Goal: Task Accomplishment & Management: Use online tool/utility

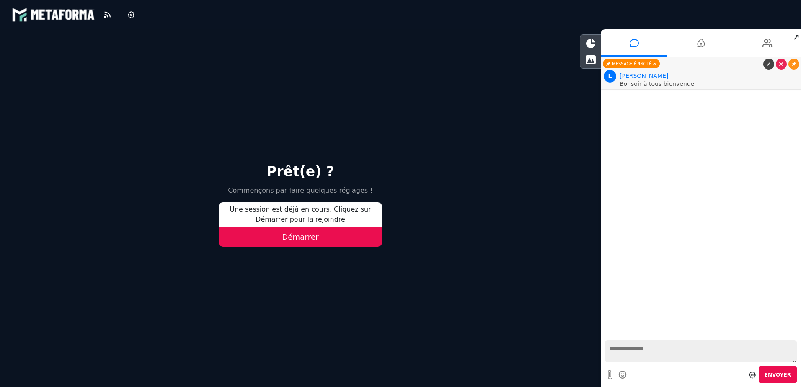
click at [293, 241] on button "Démarrer" at bounding box center [300, 237] width 163 height 20
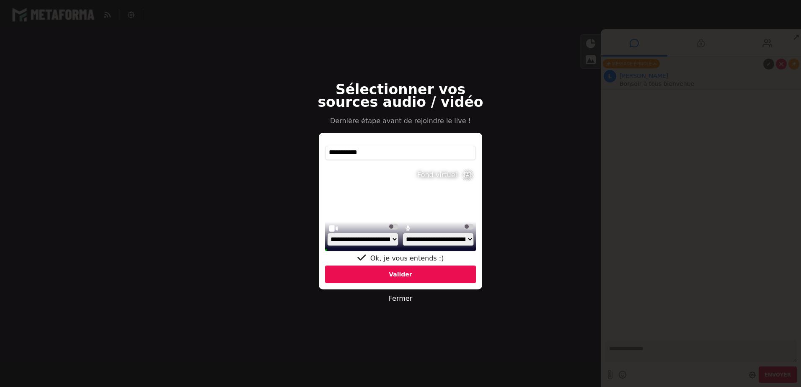
click at [412, 277] on div "Valider" at bounding box center [400, 275] width 151 height 18
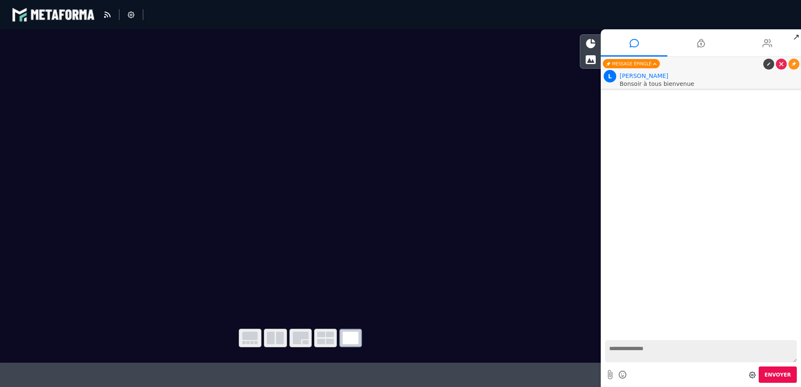
click at [772, 41] on icon at bounding box center [768, 43] width 10 height 21
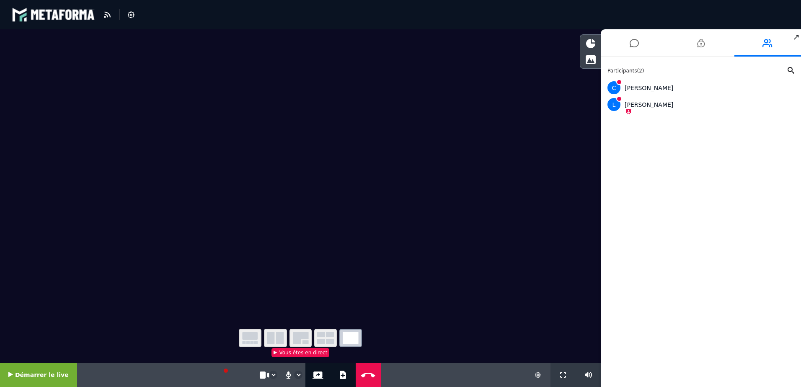
click at [349, 341] on icon "button" at bounding box center [351, 338] width 16 height 13
click at [340, 373] on icon at bounding box center [343, 375] width 6 height 8
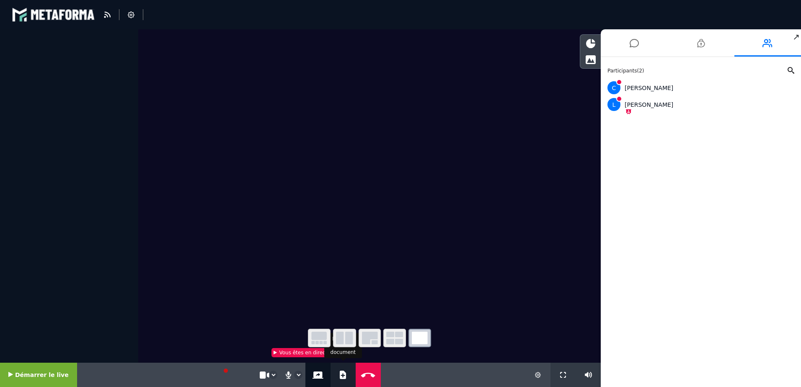
select select "******"
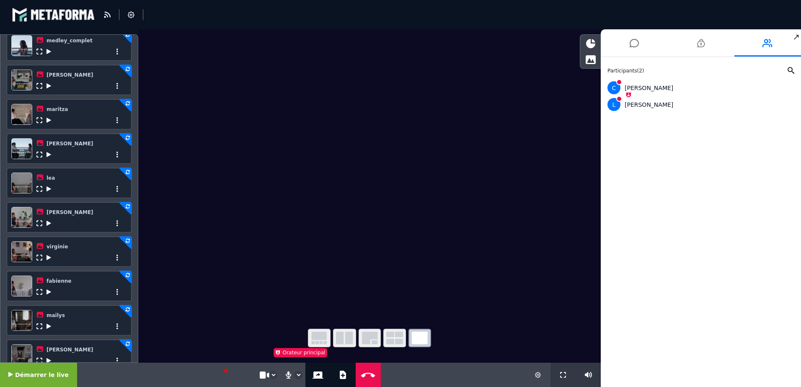
scroll to position [298, 0]
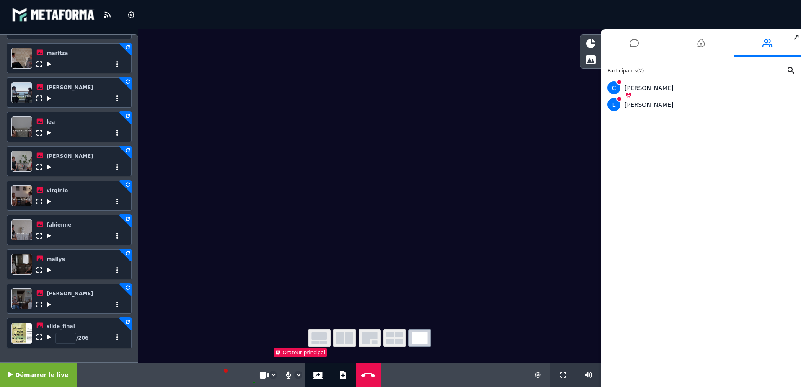
drag, startPoint x: 482, startPoint y: 285, endPoint x: 486, endPoint y: 373, distance: 88.1
click at [486, 373] on div "**********" at bounding box center [300, 375] width 601 height 24
click at [31, 378] on span "Démarrer le live" at bounding box center [42, 375] width 54 height 7
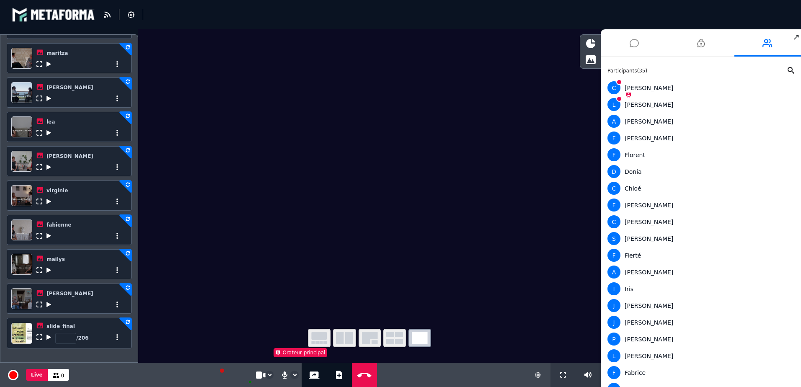
click at [642, 44] on li at bounding box center [634, 42] width 67 height 27
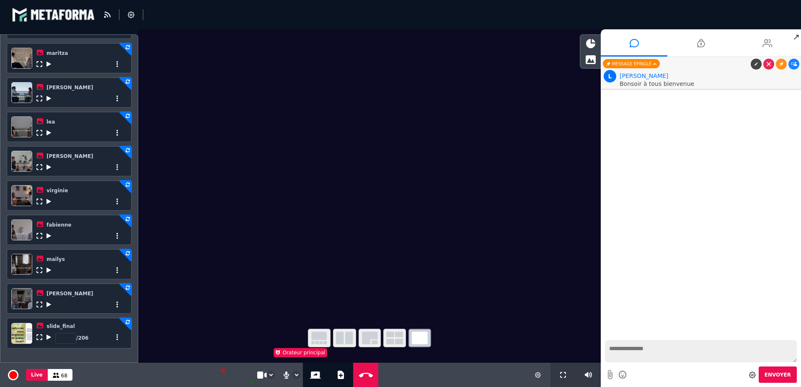
click at [767, 46] on icon at bounding box center [768, 43] width 10 height 21
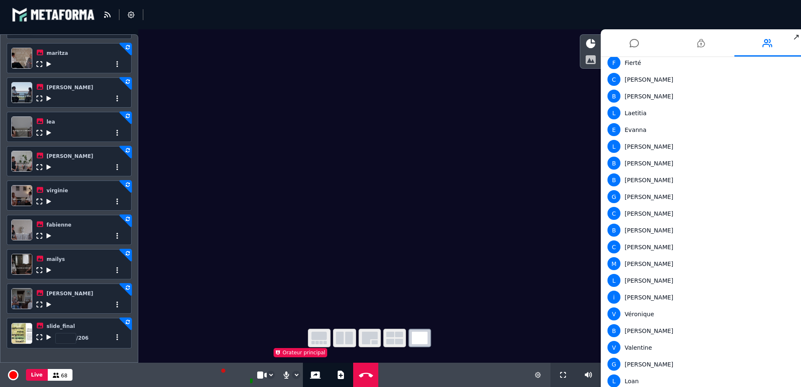
scroll to position [947, 0]
click at [636, 44] on icon at bounding box center [634, 43] width 9 height 21
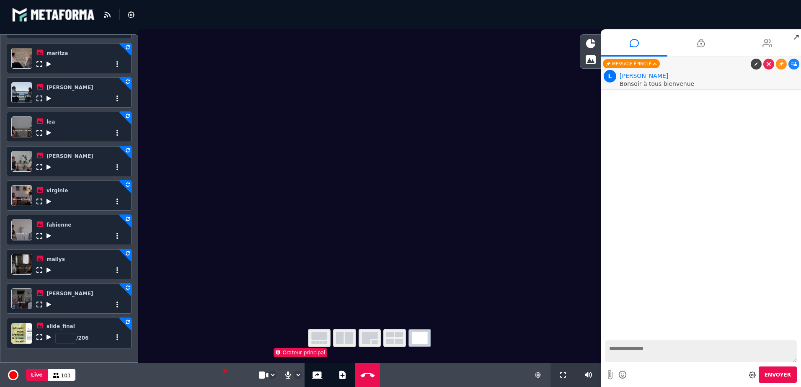
click at [764, 44] on icon at bounding box center [768, 43] width 10 height 21
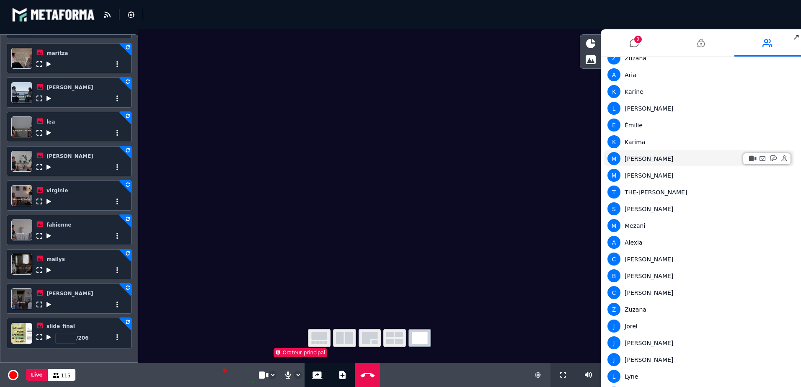
scroll to position [1697, 0]
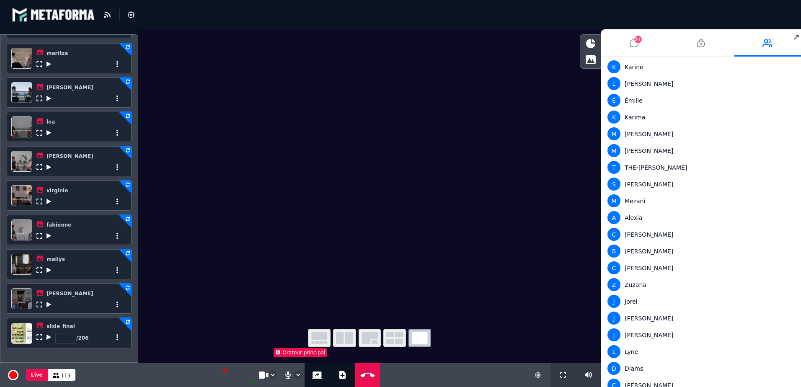
click at [638, 42] on span "9+" at bounding box center [639, 40] width 8 height 8
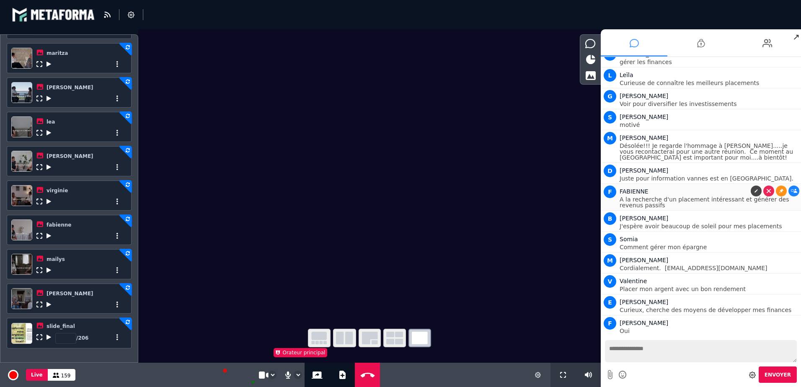
scroll to position [3280, 0]
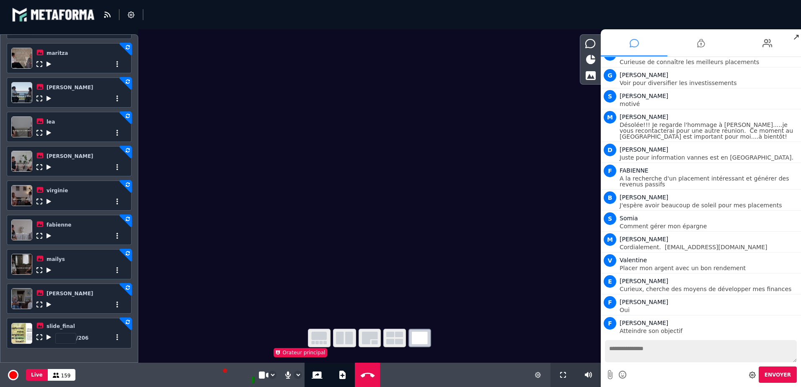
click at [48, 337] on icon at bounding box center [49, 337] width 5 height 6
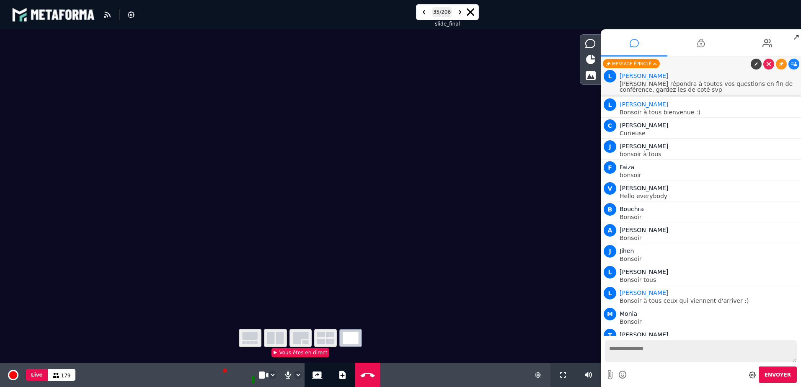
scroll to position [3648, 0]
click at [305, 337] on icon "button" at bounding box center [301, 338] width 16 height 13
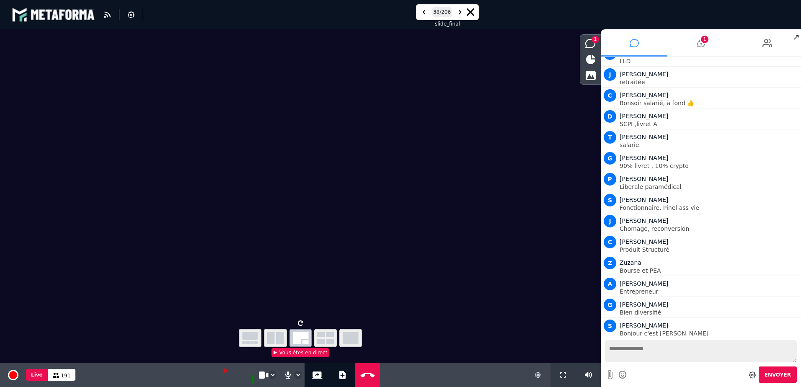
scroll to position [4994, 0]
click at [301, 321] on icon at bounding box center [300, 323] width 5 height 6
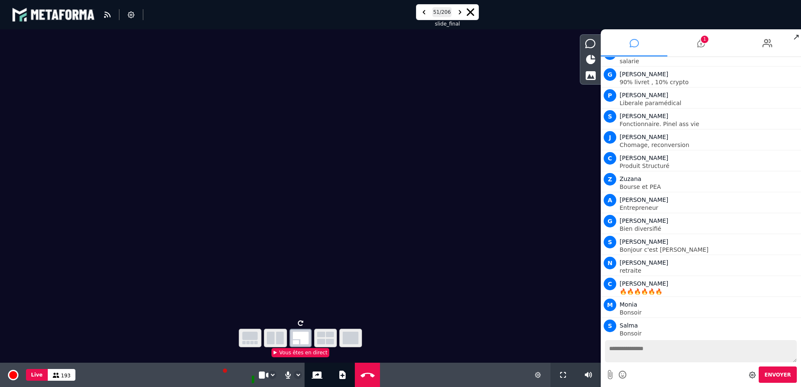
scroll to position [5078, 0]
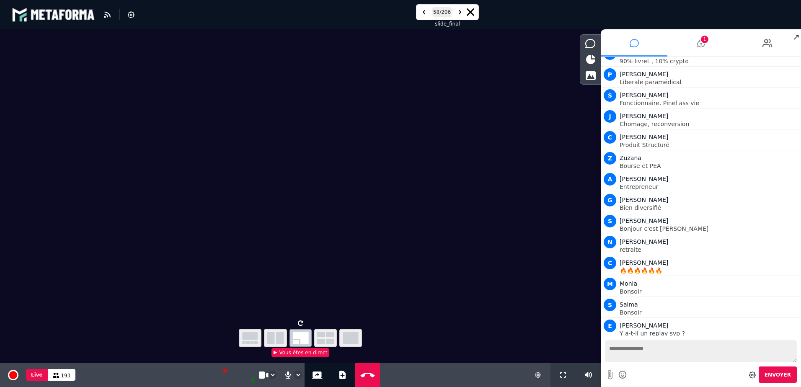
click at [303, 321] on li at bounding box center [301, 332] width 23 height 29
click at [298, 322] on icon at bounding box center [300, 323] width 5 height 6
click at [301, 322] on icon at bounding box center [300, 323] width 5 height 6
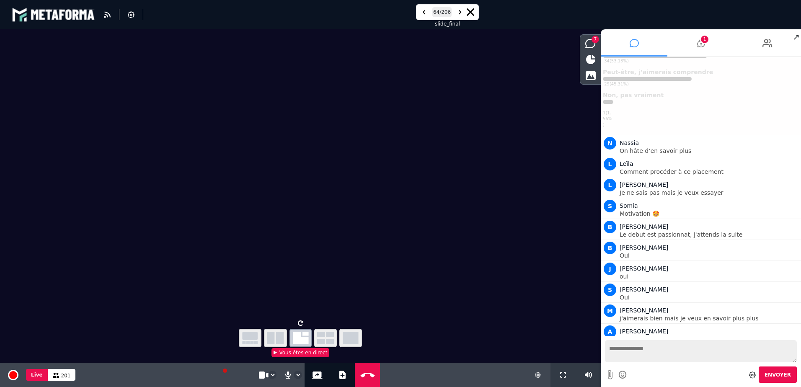
scroll to position [5491, 0]
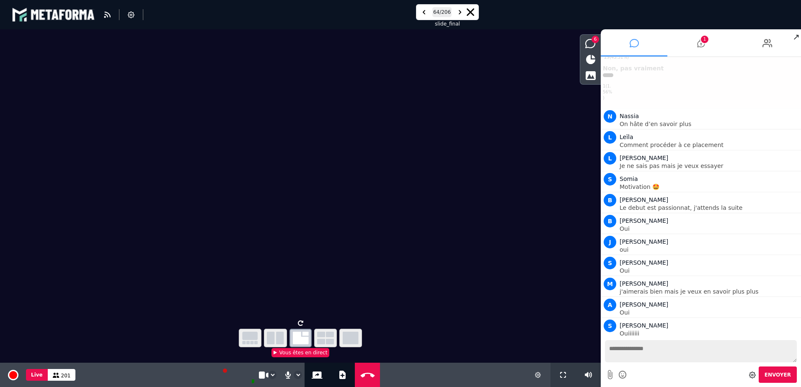
click at [304, 331] on li at bounding box center [301, 332] width 23 height 29
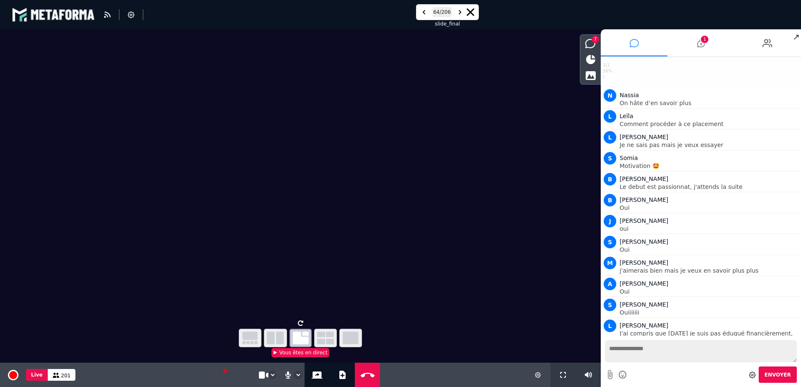
click at [300, 324] on icon at bounding box center [300, 323] width 5 height 6
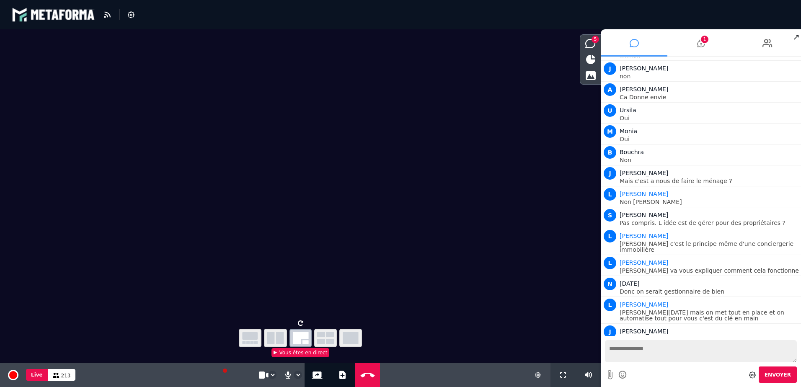
scroll to position [6194, 0]
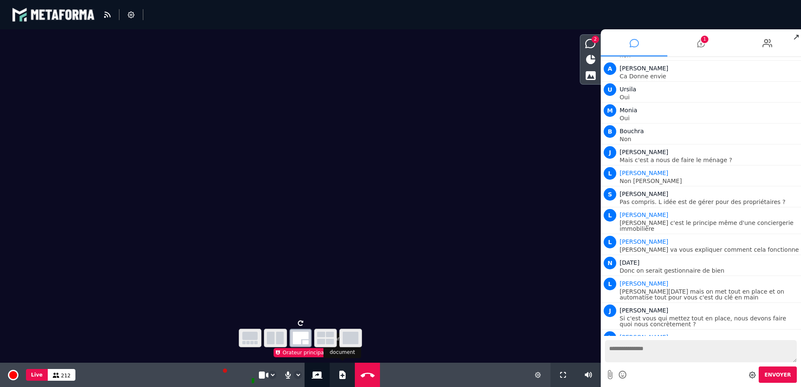
click at [339, 374] on icon at bounding box center [342, 375] width 6 height 8
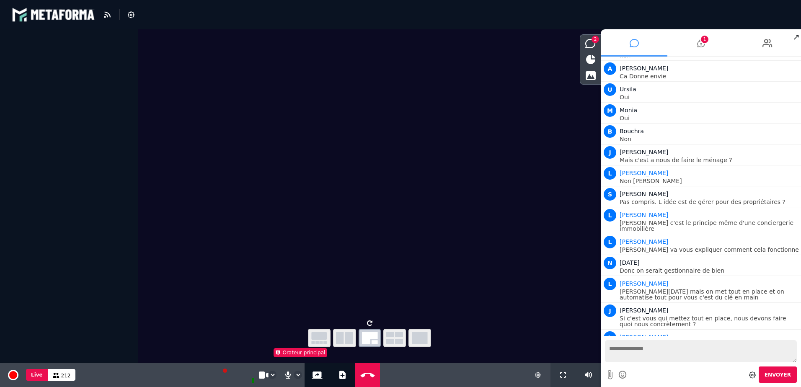
select select "******"
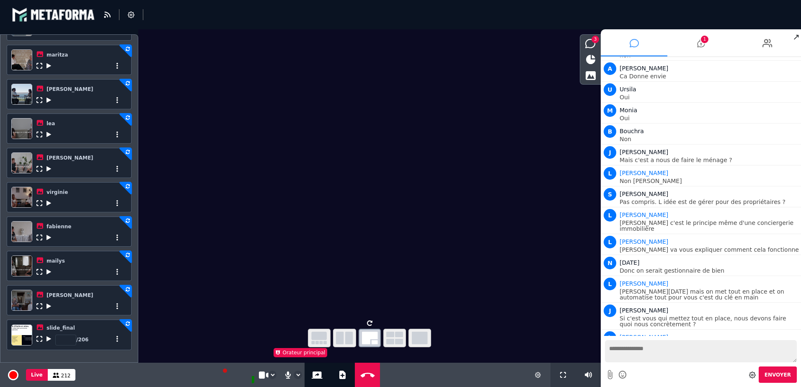
scroll to position [298, 0]
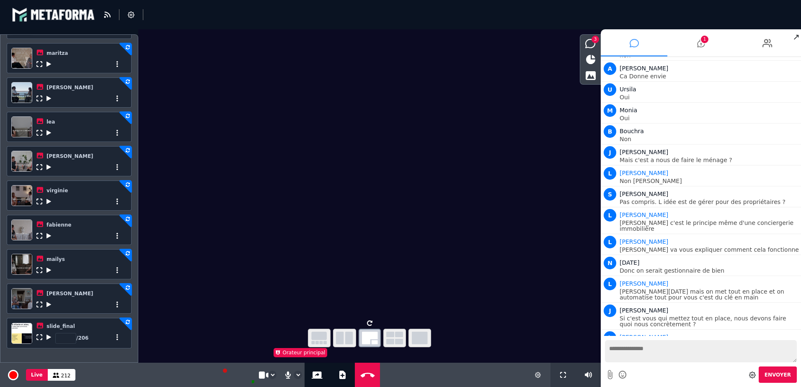
click at [49, 338] on icon at bounding box center [49, 337] width 5 height 6
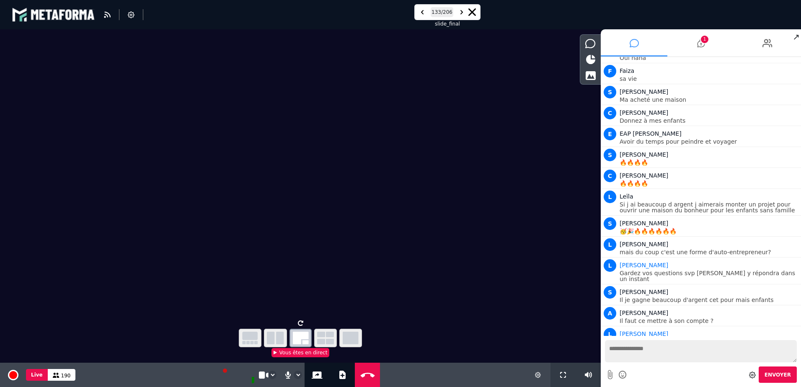
scroll to position [7250, 0]
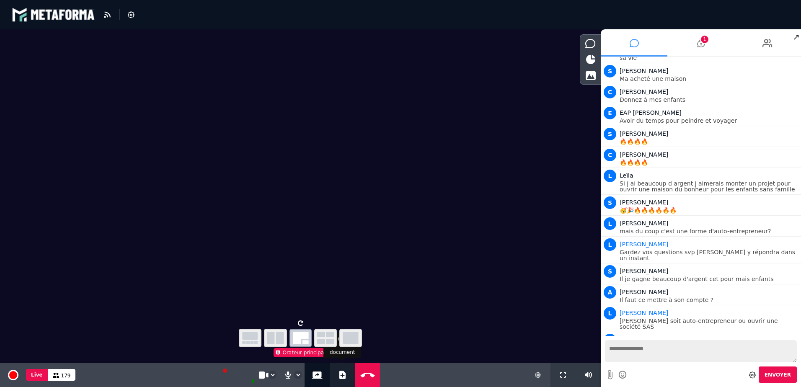
click at [341, 376] on icon at bounding box center [342, 375] width 6 height 8
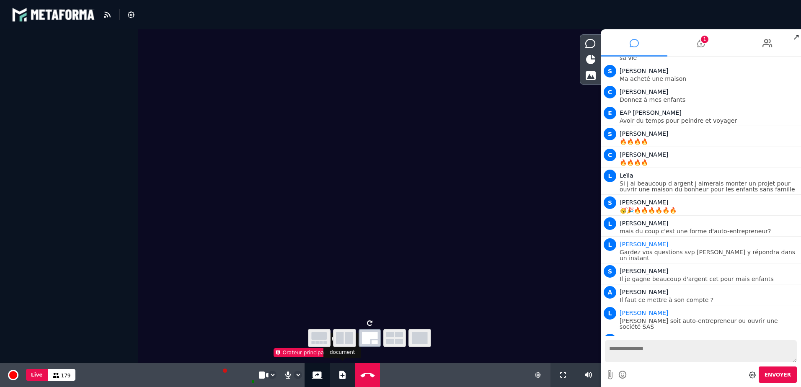
select select "******"
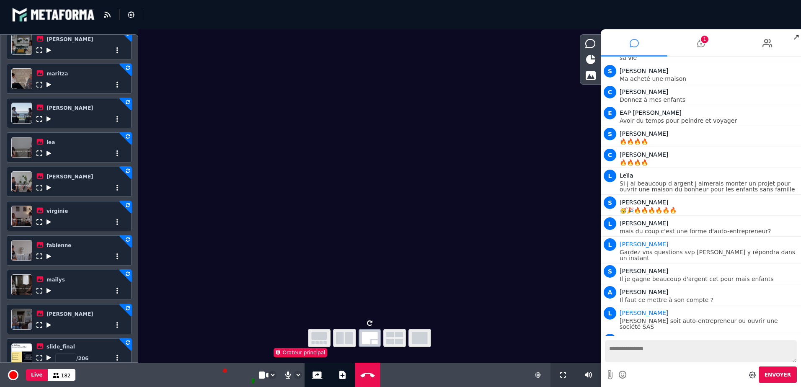
scroll to position [298, 0]
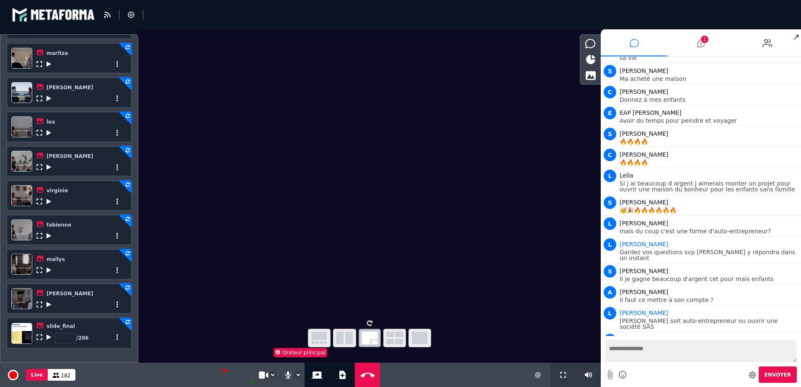
click at [50, 338] on icon at bounding box center [49, 337] width 5 height 6
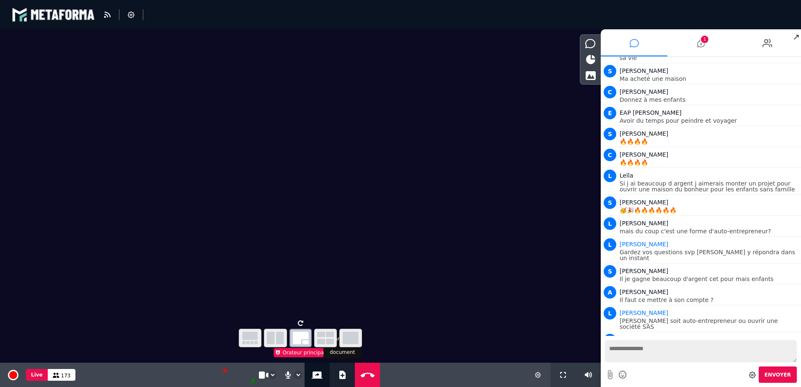
click at [339, 376] on icon at bounding box center [342, 375] width 6 height 8
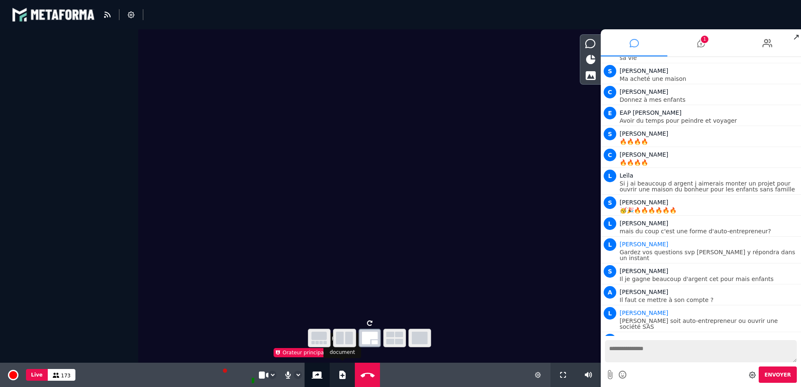
select select "******"
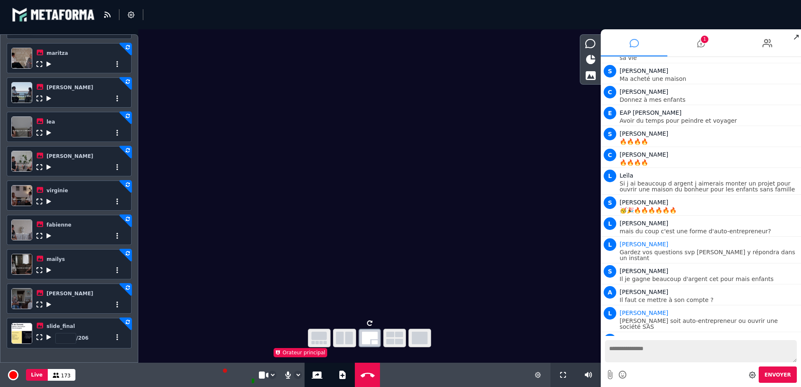
click at [49, 339] on icon at bounding box center [49, 337] width 5 height 6
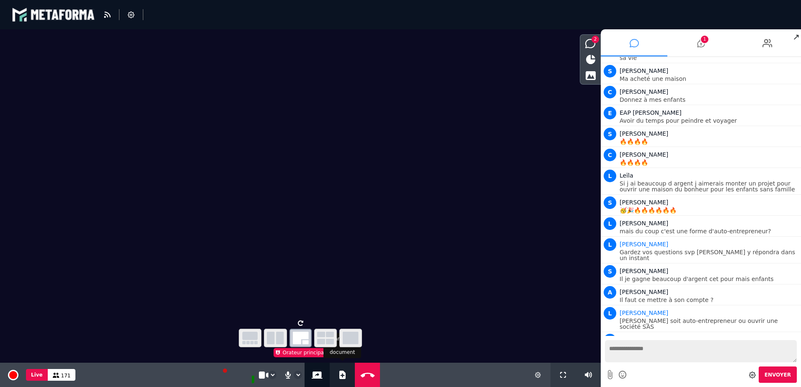
click at [341, 374] on icon at bounding box center [342, 375] width 6 height 8
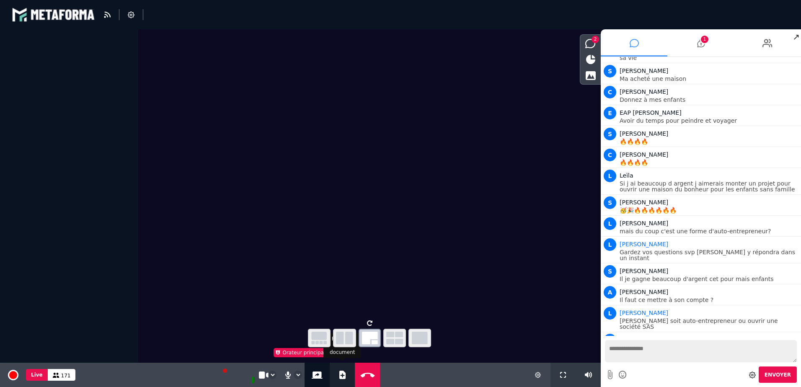
select select "******"
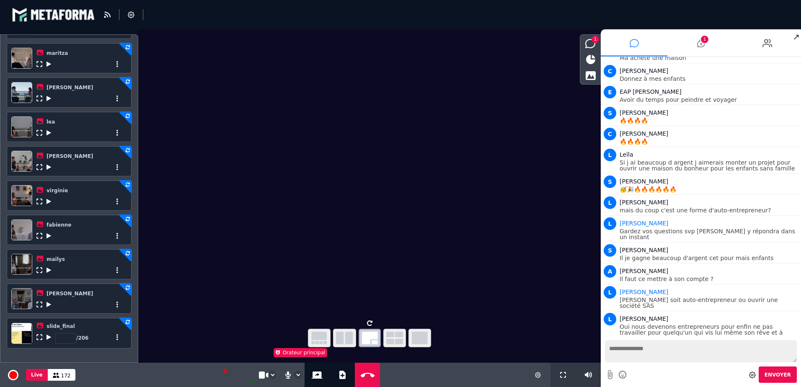
click at [48, 339] on icon at bounding box center [49, 337] width 5 height 6
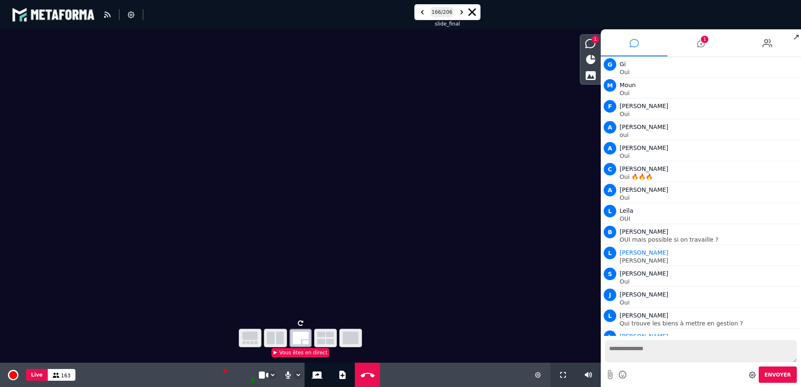
scroll to position [8654, 0]
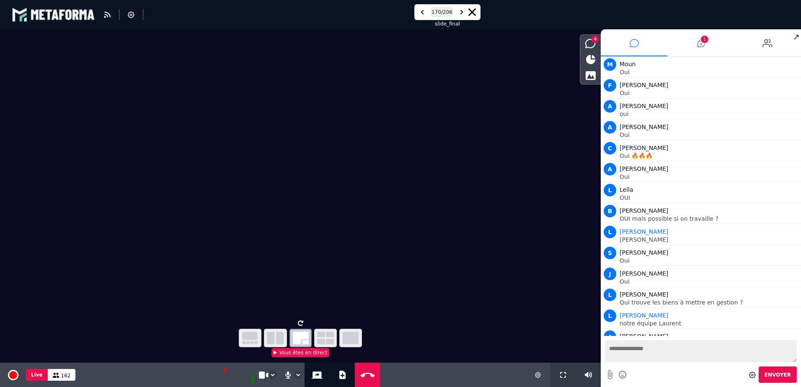
click at [301, 322] on icon at bounding box center [300, 323] width 5 height 6
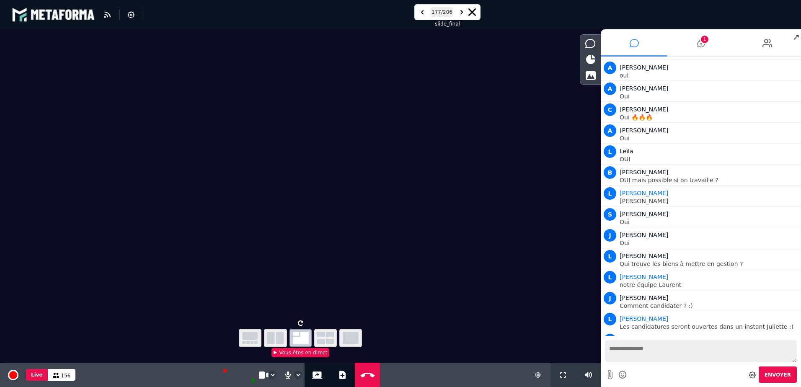
click at [301, 321] on icon at bounding box center [300, 323] width 5 height 6
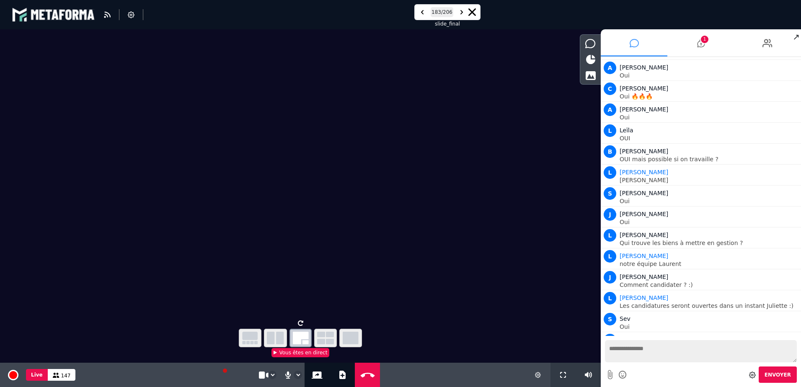
scroll to position [8735, 0]
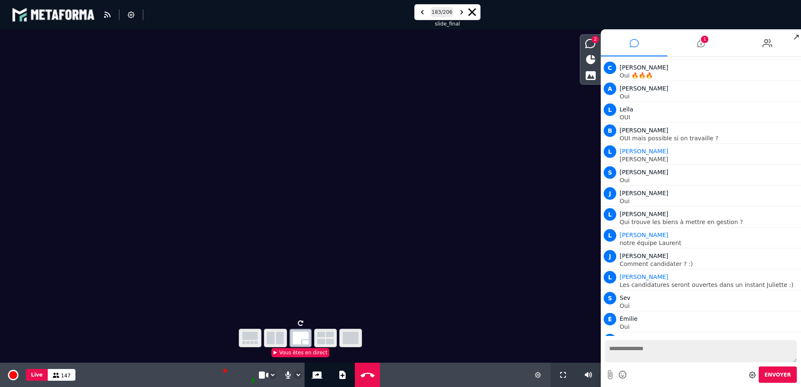
click at [299, 321] on icon at bounding box center [300, 323] width 5 height 6
type input "*"
type input "**"
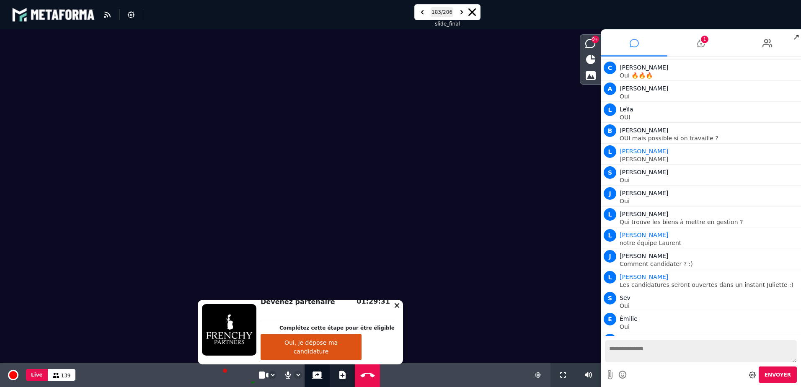
click at [344, 379] on button "Ajouter un document" at bounding box center [343, 375] width 10 height 24
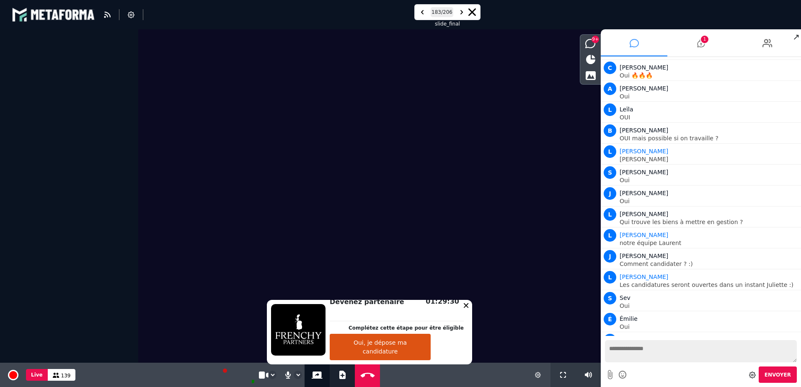
select select "******"
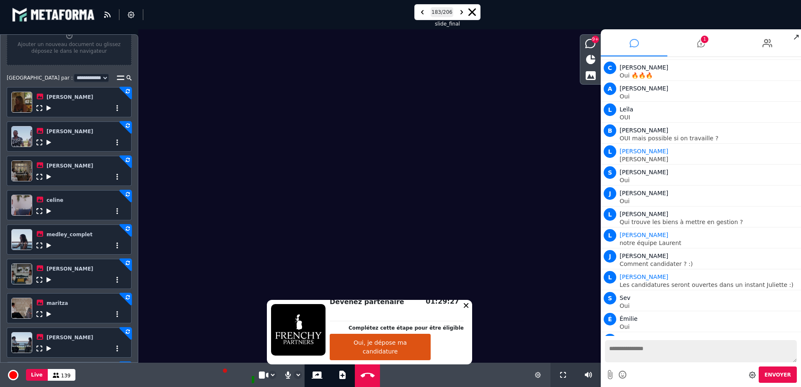
scroll to position [0, 0]
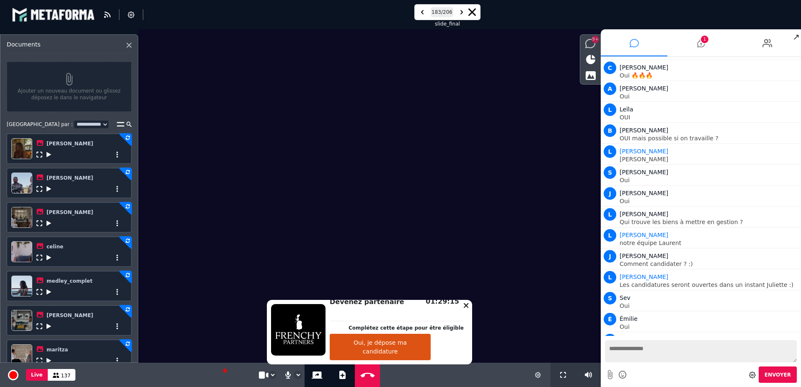
click at [592, 44] on icon at bounding box center [591, 43] width 10 height 9
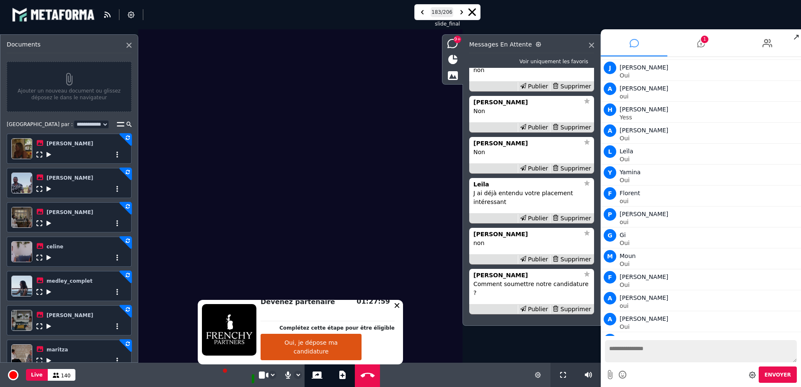
scroll to position [8756, 0]
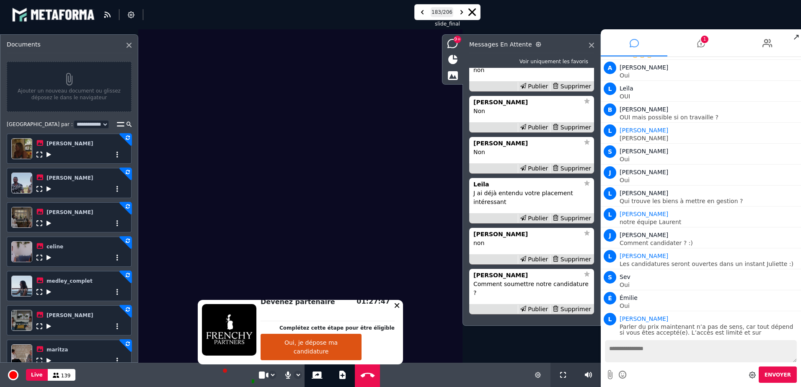
click at [436, 309] on video at bounding box center [300, 173] width 324 height 288
click at [594, 44] on icon at bounding box center [591, 45] width 5 height 5
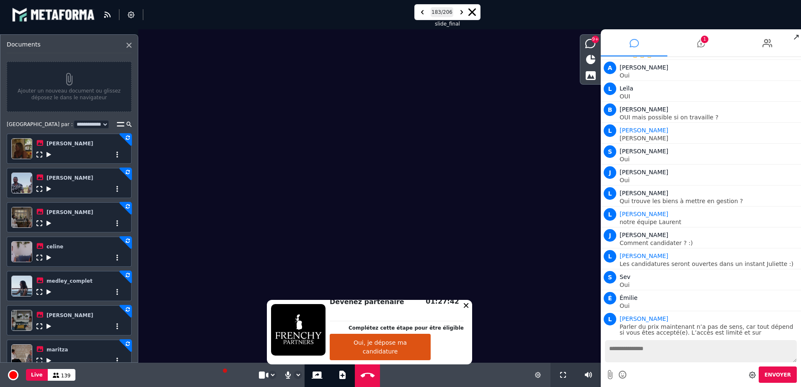
click at [464, 305] on icon at bounding box center [466, 305] width 5 height 5
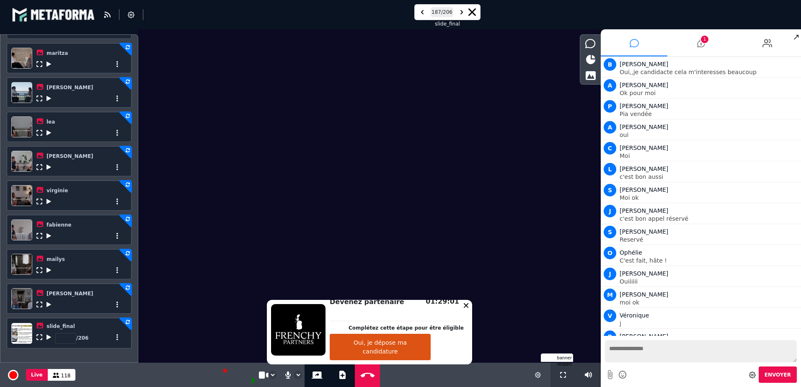
scroll to position [9259, 0]
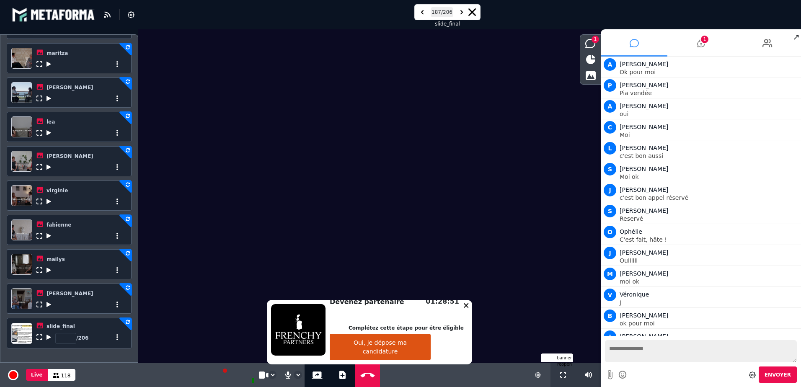
click at [464, 305] on icon at bounding box center [466, 305] width 5 height 5
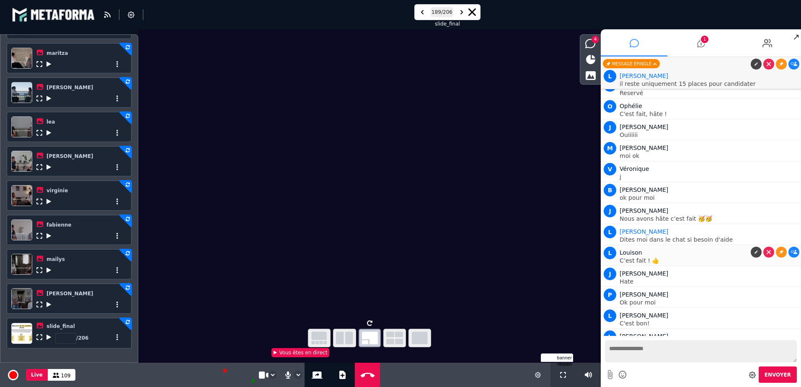
scroll to position [9405, 0]
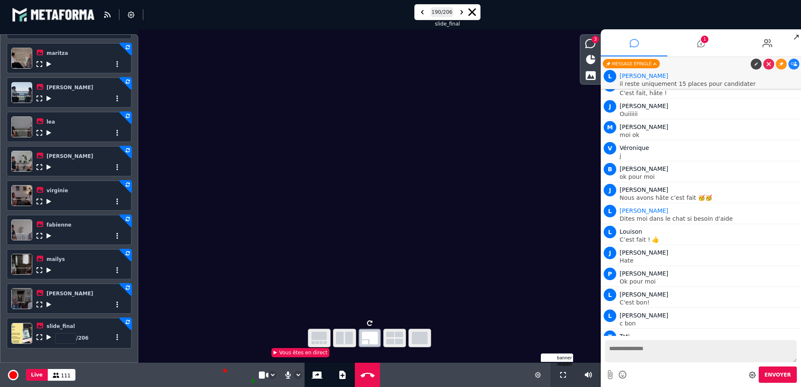
click at [372, 323] on icon at bounding box center [369, 323] width 5 height 6
click at [371, 324] on icon at bounding box center [369, 323] width 5 height 6
type input "***"
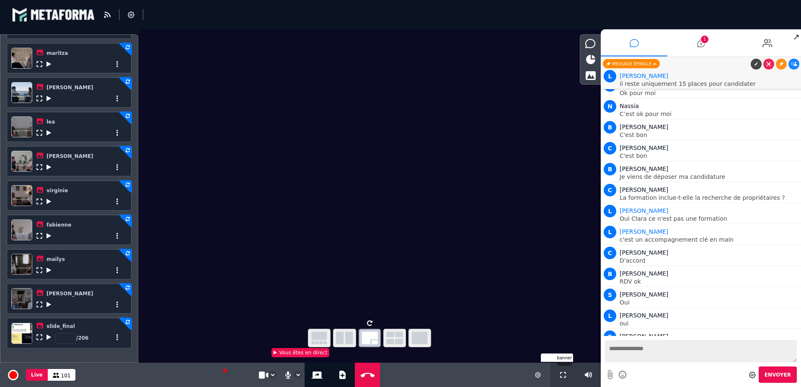
scroll to position [9684, 0]
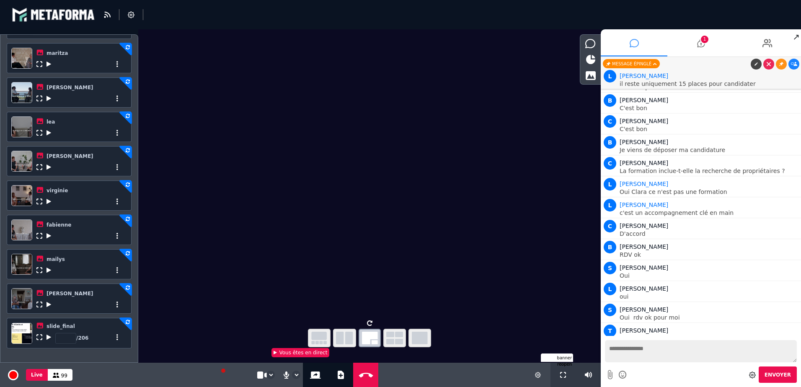
click at [341, 336] on icon "button" at bounding box center [344, 338] width 17 height 13
click at [417, 338] on icon "button" at bounding box center [420, 338] width 16 height 13
click at [368, 337] on icon "button" at bounding box center [370, 338] width 16 height 13
click at [49, 339] on icon at bounding box center [49, 337] width 5 height 6
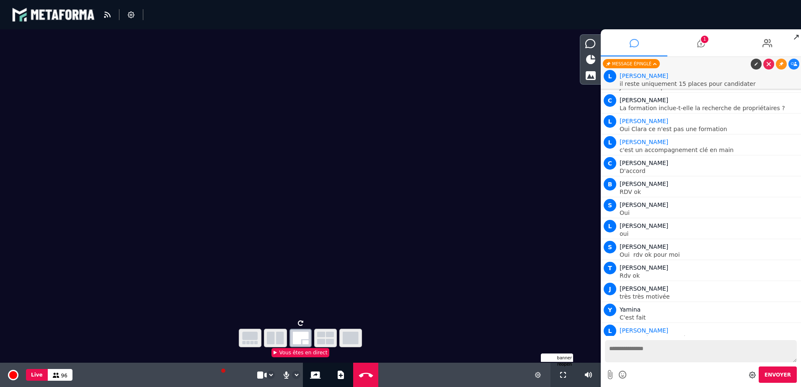
scroll to position [9767, 0]
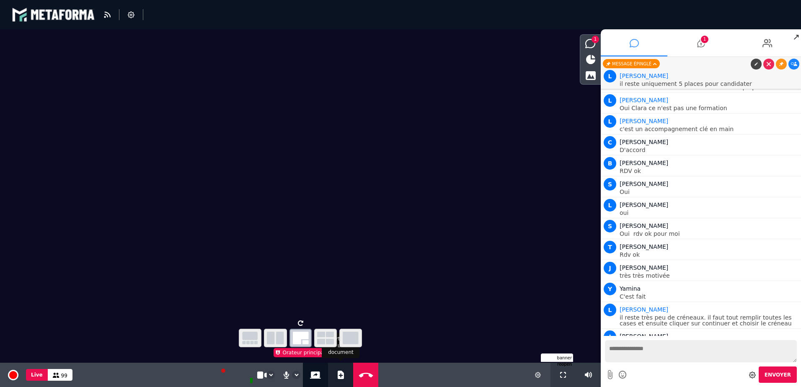
click at [338, 373] on icon at bounding box center [341, 375] width 6 height 8
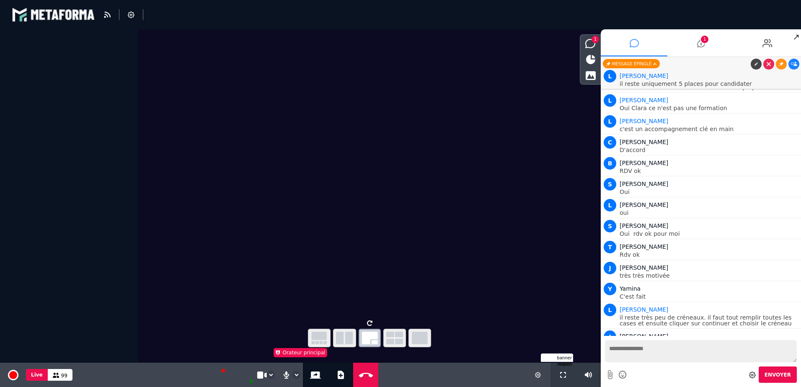
select select "******"
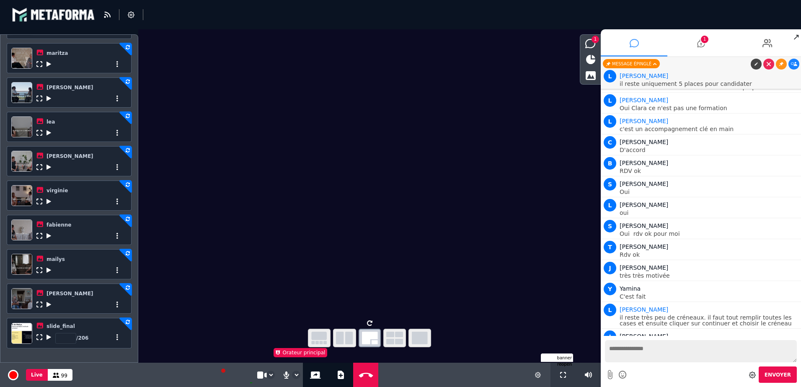
scroll to position [298, 0]
click at [48, 337] on icon at bounding box center [49, 337] width 5 height 6
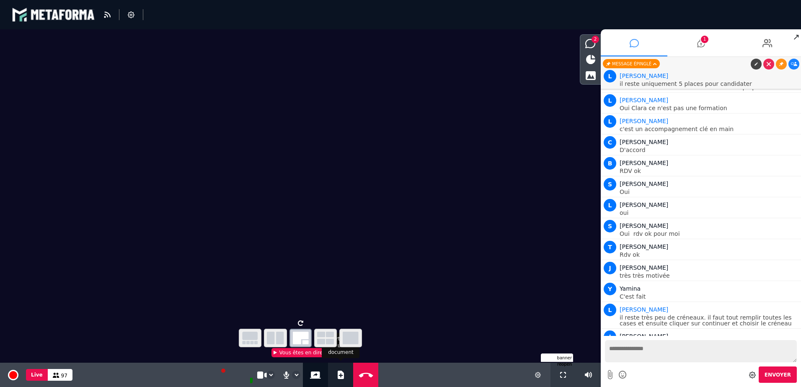
click at [339, 374] on icon at bounding box center [341, 375] width 6 height 8
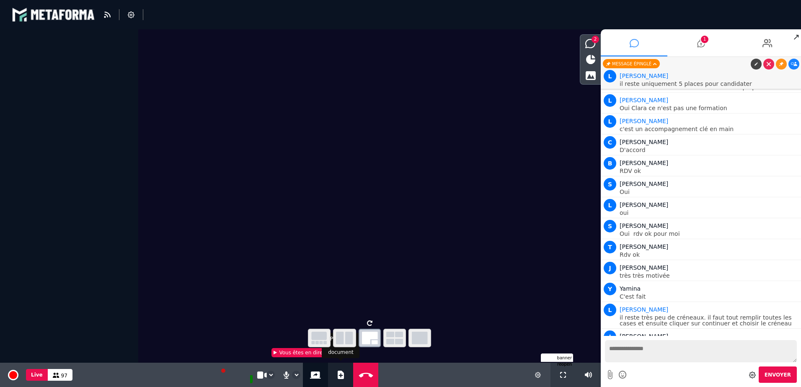
select select "******"
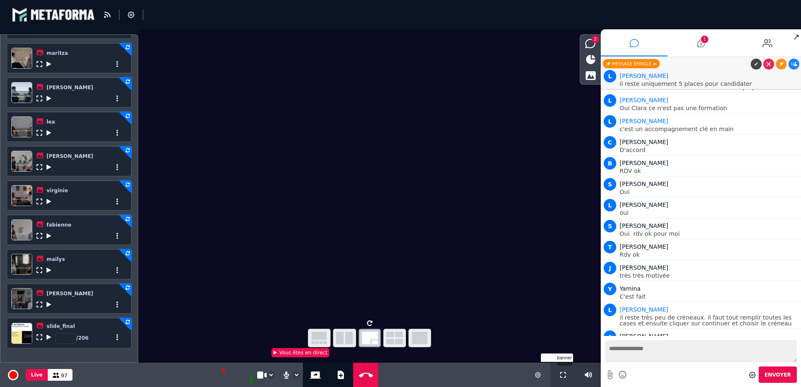
click at [47, 338] on icon at bounding box center [49, 337] width 5 height 6
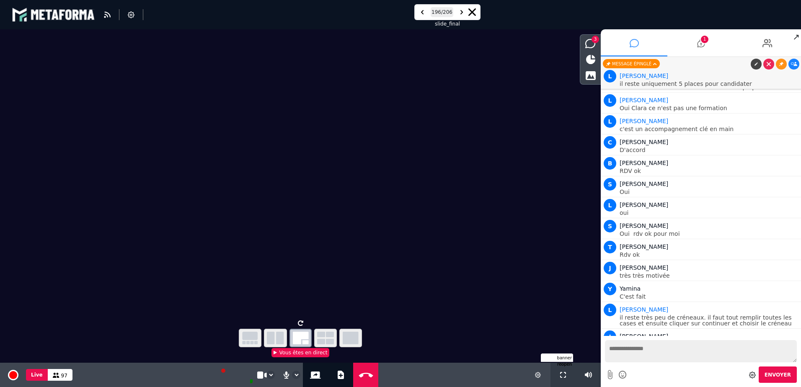
scroll to position [9794, 0]
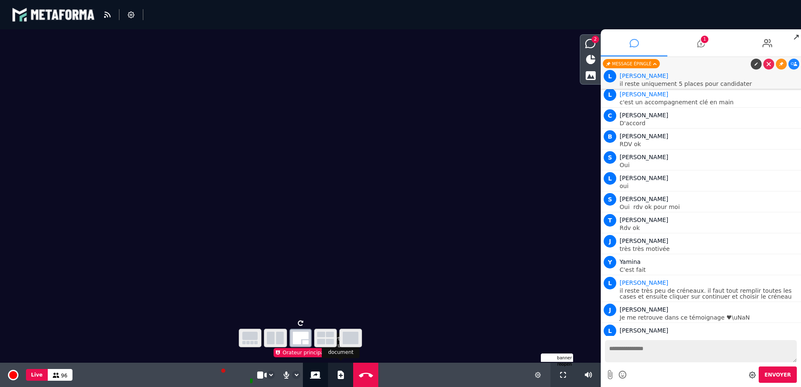
click at [342, 377] on icon at bounding box center [341, 375] width 6 height 8
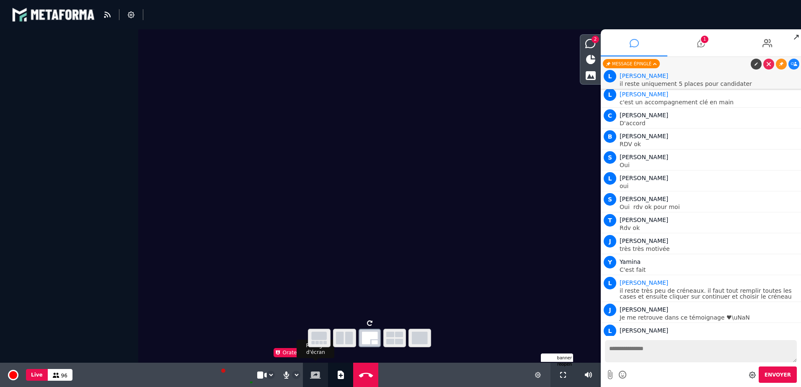
select select "******"
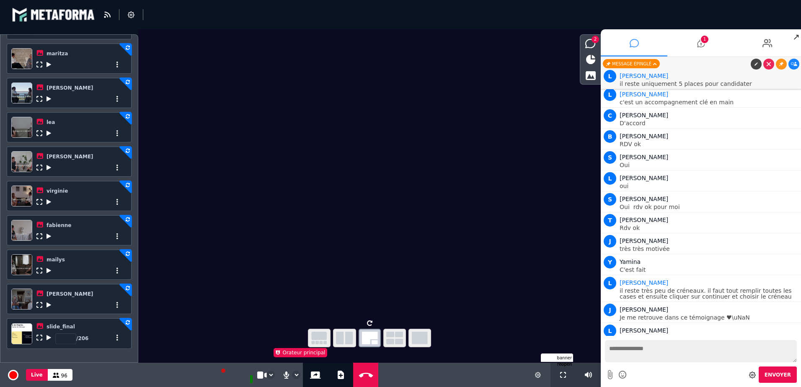
scroll to position [298, 0]
click at [49, 338] on icon at bounding box center [49, 337] width 5 height 6
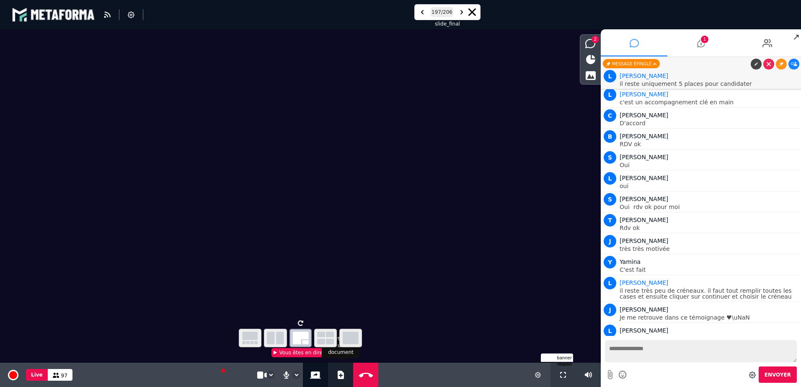
click at [339, 380] on button "Ajouter un document" at bounding box center [341, 375] width 10 height 24
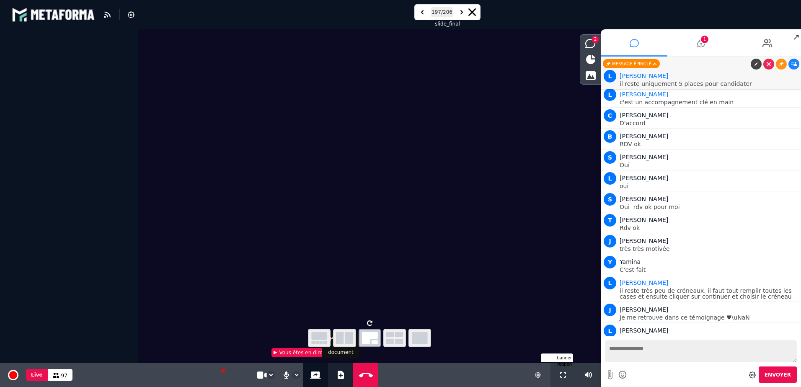
select select "******"
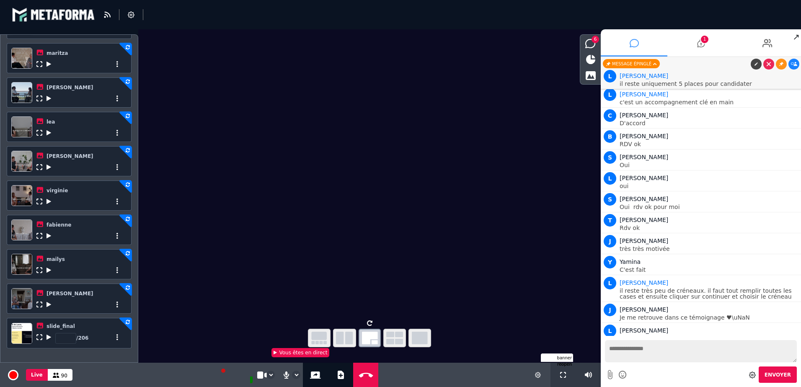
click at [49, 338] on icon at bounding box center [49, 337] width 5 height 6
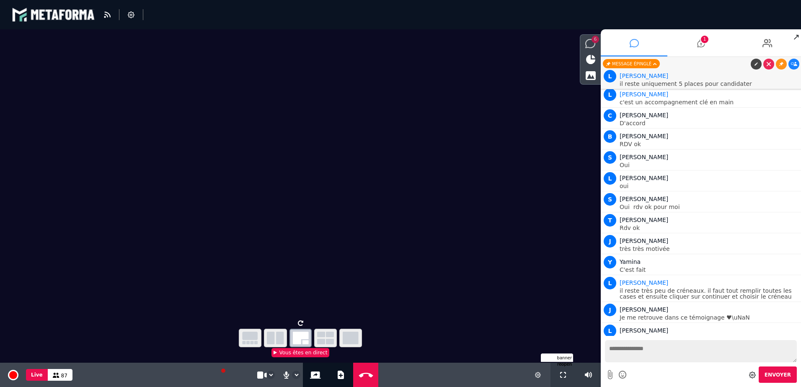
click at [591, 44] on icon at bounding box center [591, 43] width 10 height 9
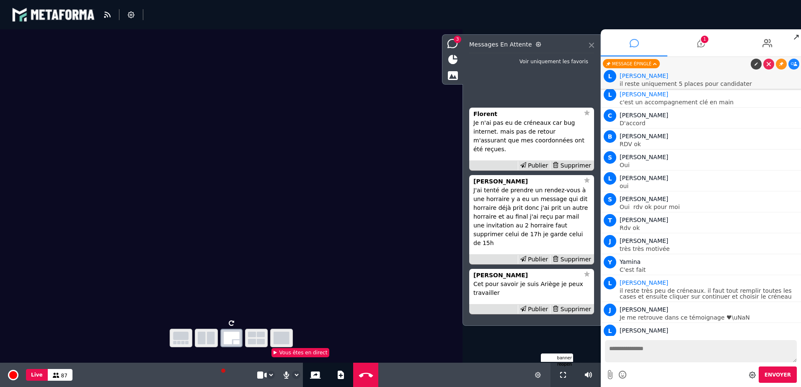
click at [591, 43] on icon at bounding box center [591, 45] width 5 height 5
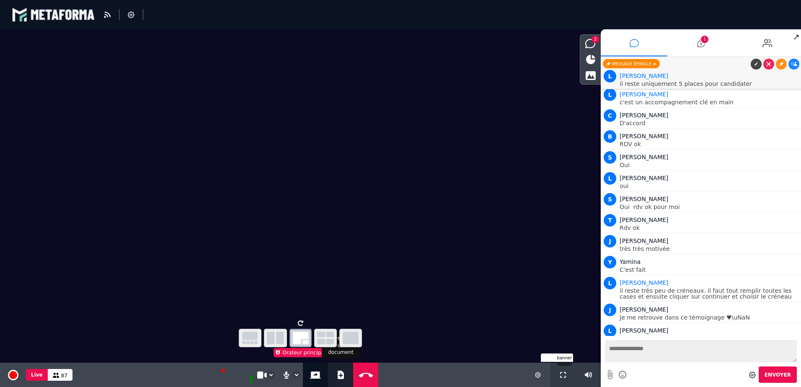
click at [336, 374] on button "Ajouter un document" at bounding box center [341, 375] width 10 height 24
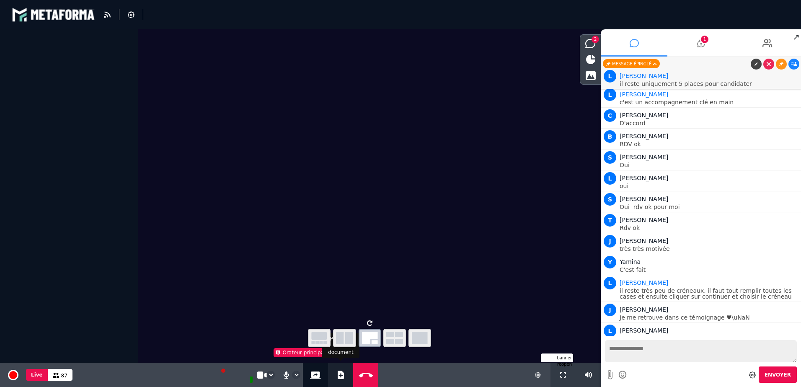
select select "******"
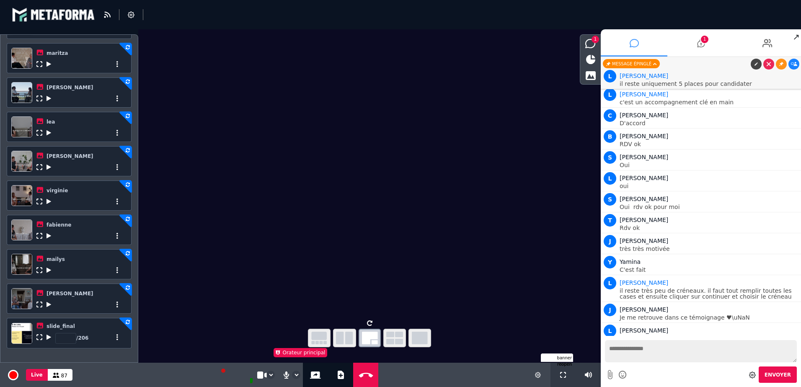
click at [48, 339] on icon at bounding box center [49, 337] width 5 height 6
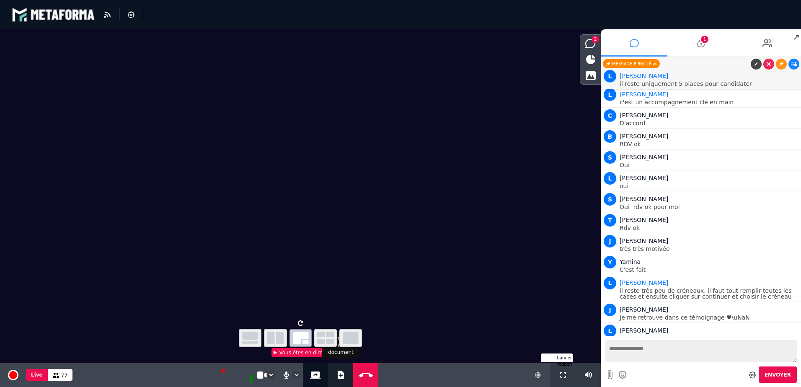
click at [338, 377] on icon at bounding box center [341, 375] width 6 height 8
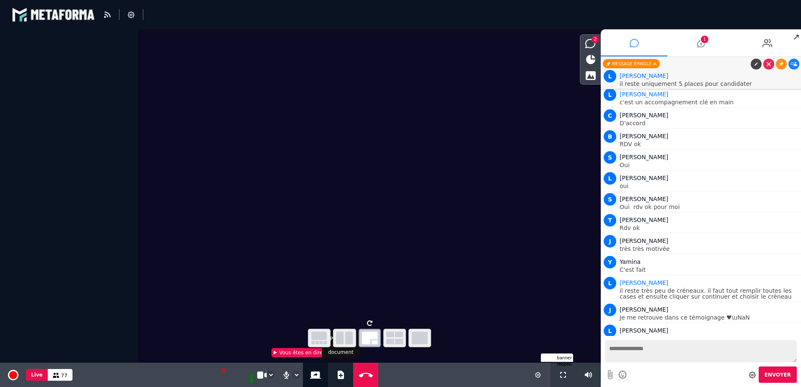
select select "******"
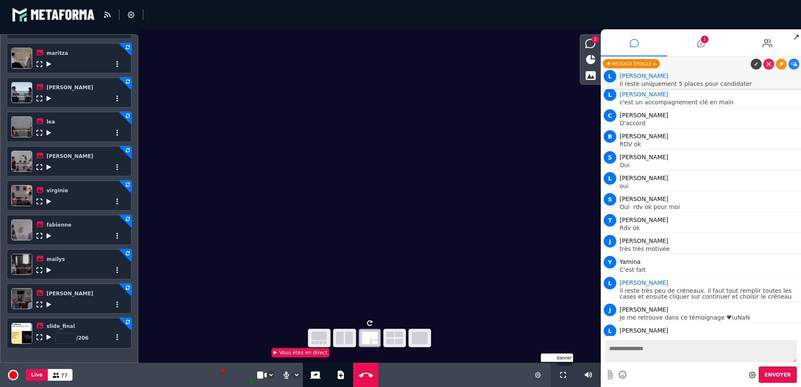
click at [47, 339] on icon at bounding box center [49, 337] width 5 height 6
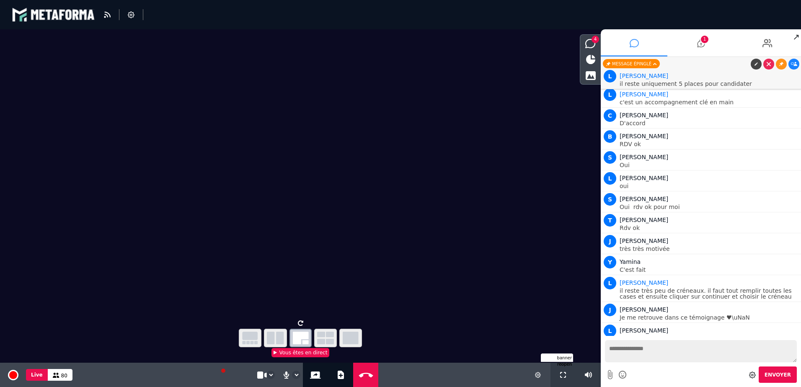
scroll to position [9821, 0]
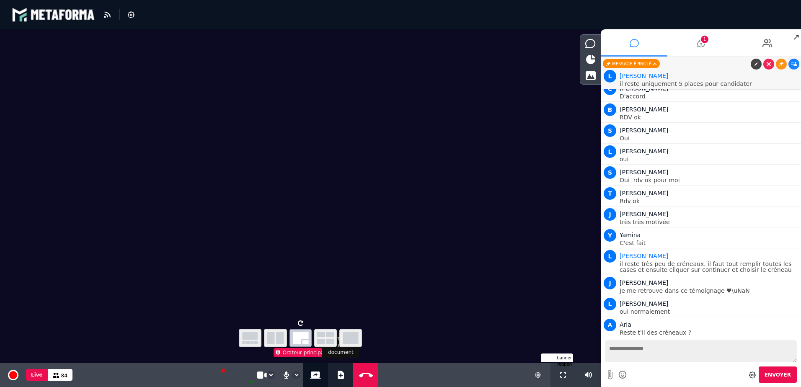
click at [339, 380] on button "Ajouter un document" at bounding box center [341, 375] width 10 height 24
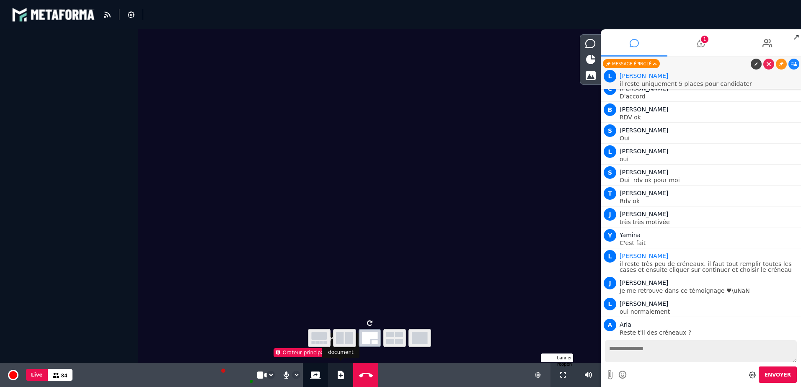
select select "******"
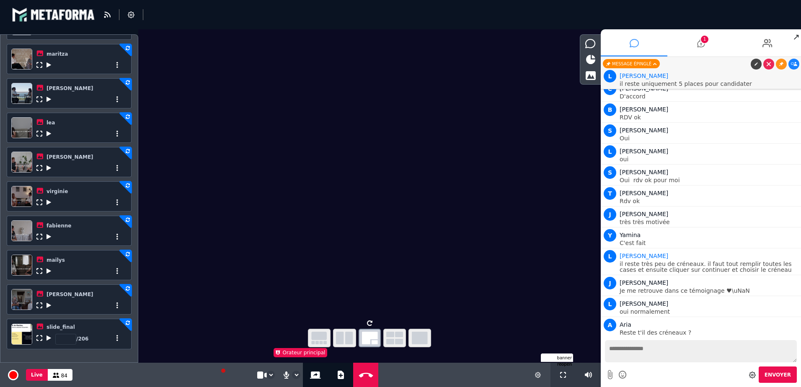
scroll to position [298, 0]
click at [47, 336] on icon at bounding box center [49, 337] width 5 height 6
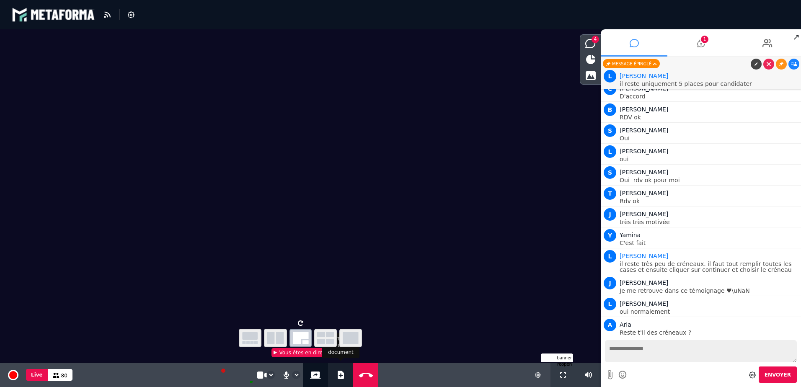
click at [338, 374] on icon at bounding box center [341, 375] width 6 height 8
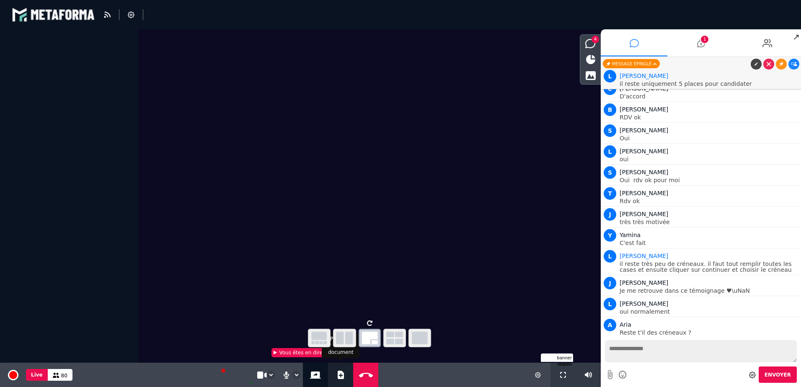
select select "******"
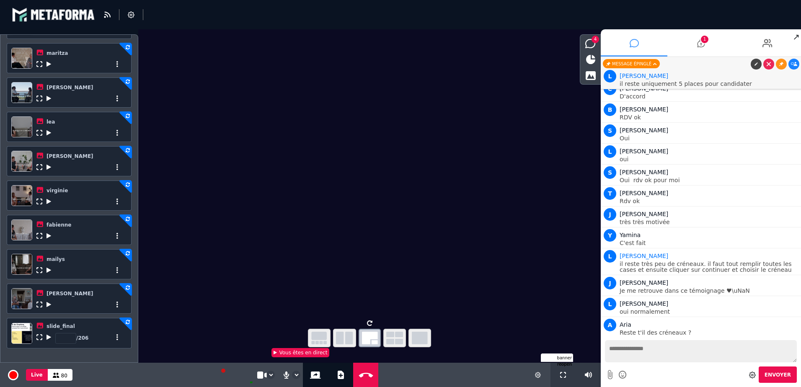
click at [47, 336] on icon at bounding box center [49, 337] width 5 height 6
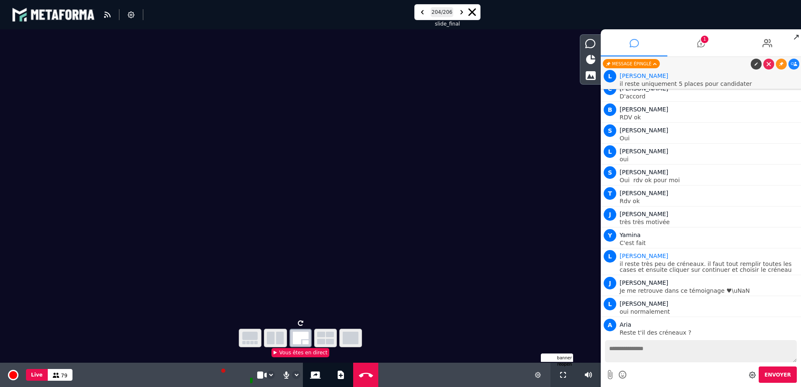
scroll to position [9848, 0]
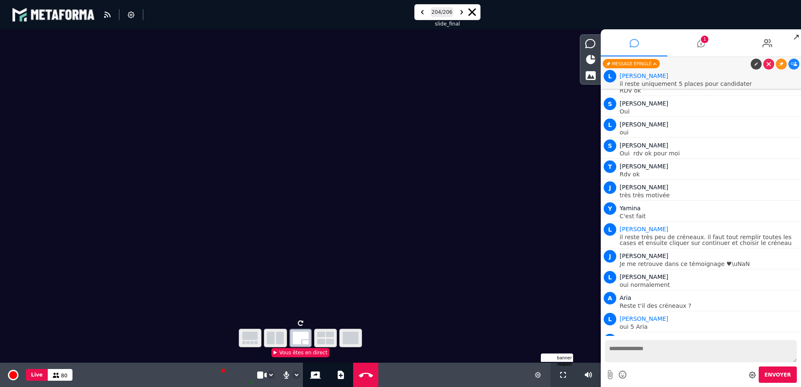
click at [474, 11] on icon at bounding box center [473, 12] width 8 height 8
click at [271, 339] on icon "button" at bounding box center [275, 338] width 17 height 13
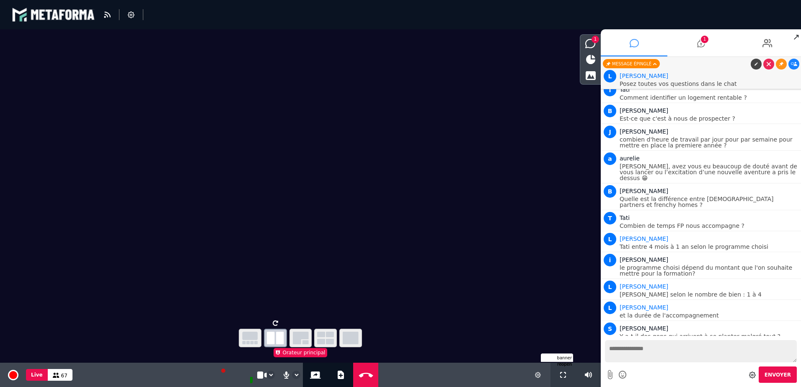
scroll to position [10679, 0]
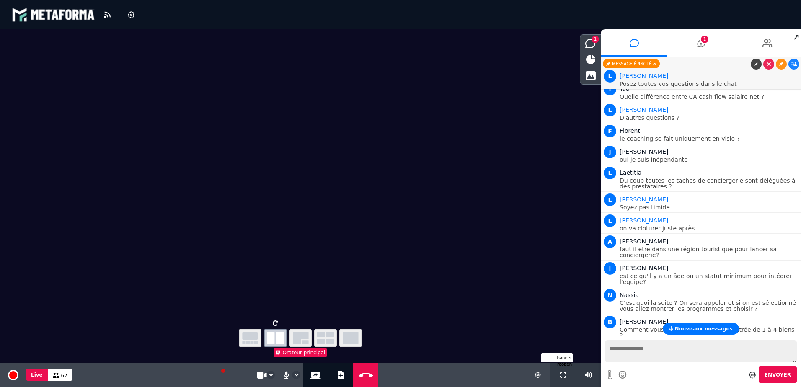
scroll to position [10302, 0]
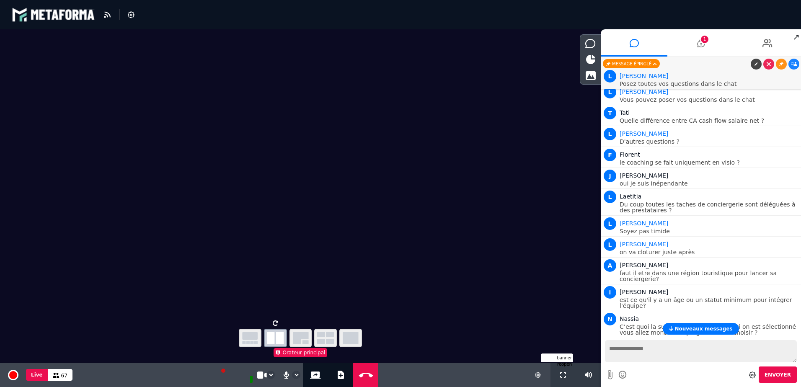
click at [355, 337] on icon "button" at bounding box center [351, 338] width 16 height 13
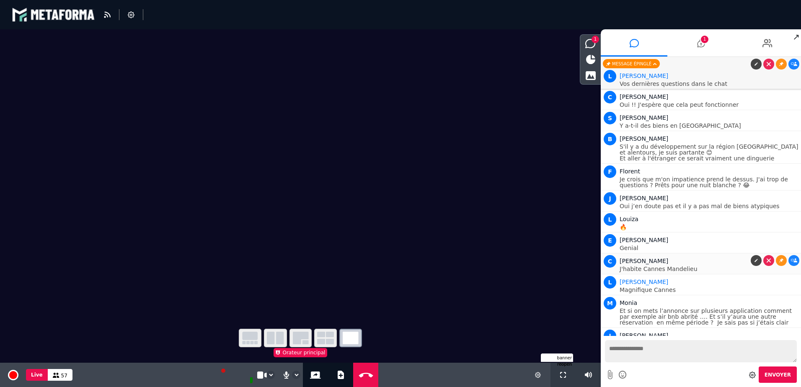
scroll to position [12239, 0]
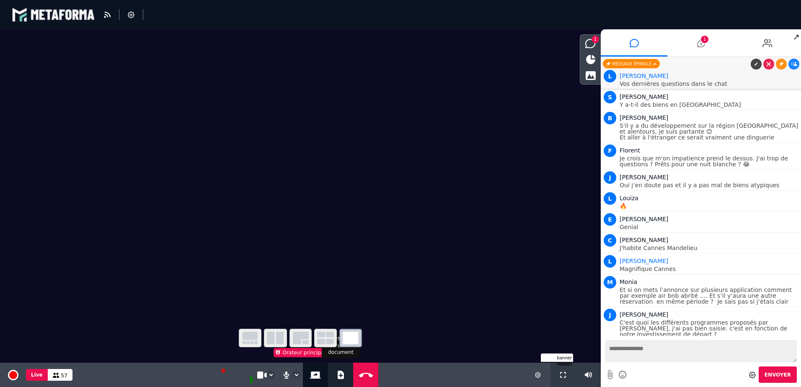
click at [339, 375] on icon at bounding box center [341, 375] width 6 height 8
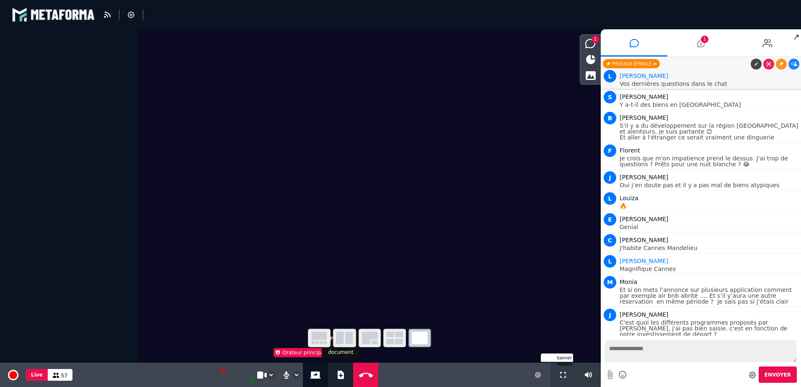
select select "******"
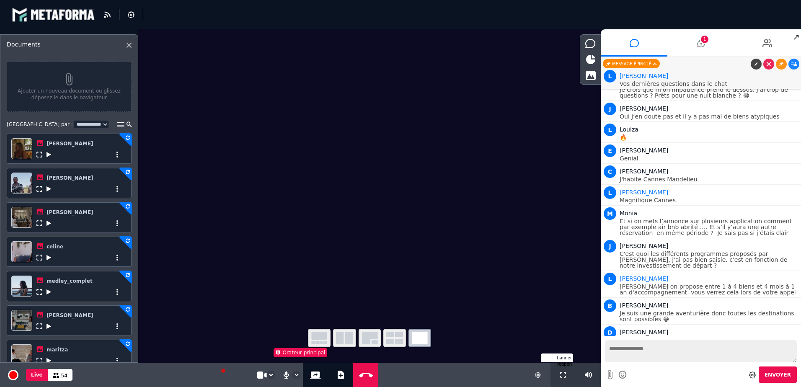
scroll to position [12329, 0]
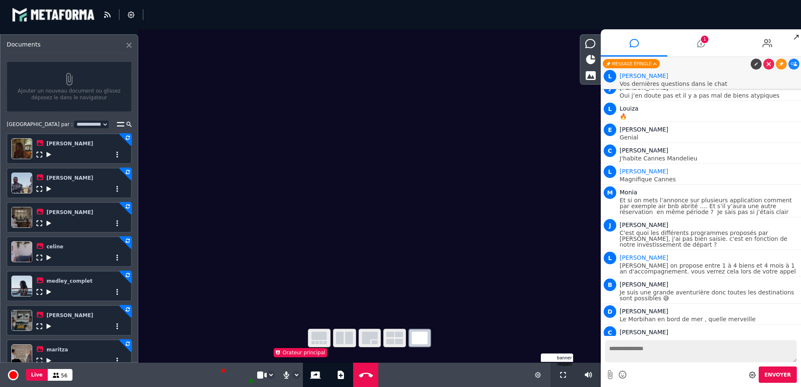
click at [127, 45] on icon at bounding box center [129, 45] width 5 height 5
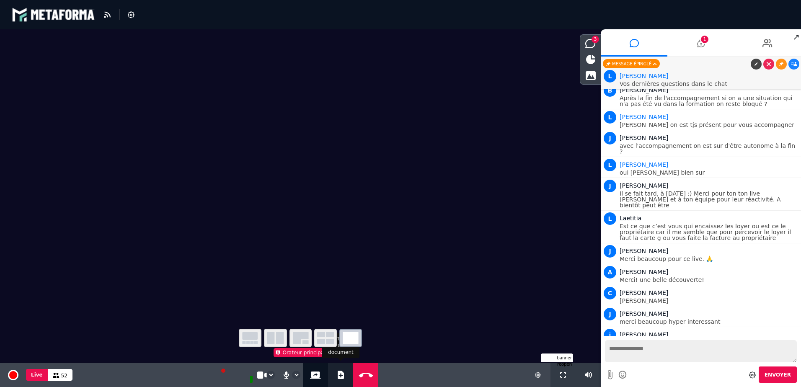
scroll to position [12661, 0]
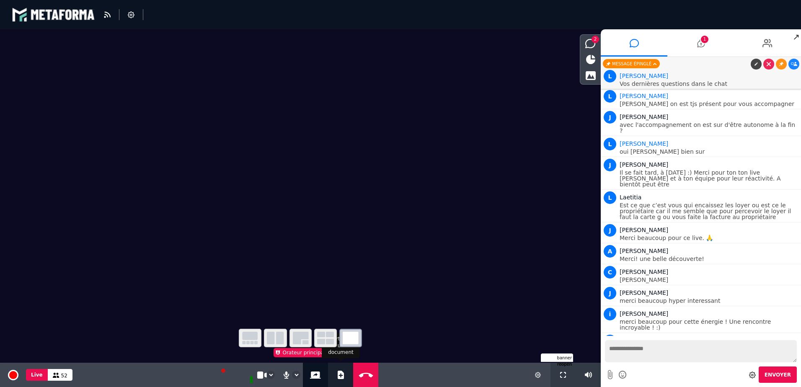
click at [340, 376] on icon at bounding box center [341, 375] width 6 height 8
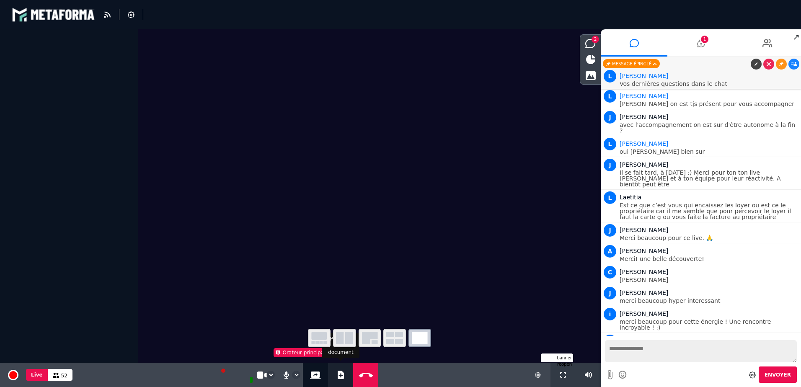
select select "******"
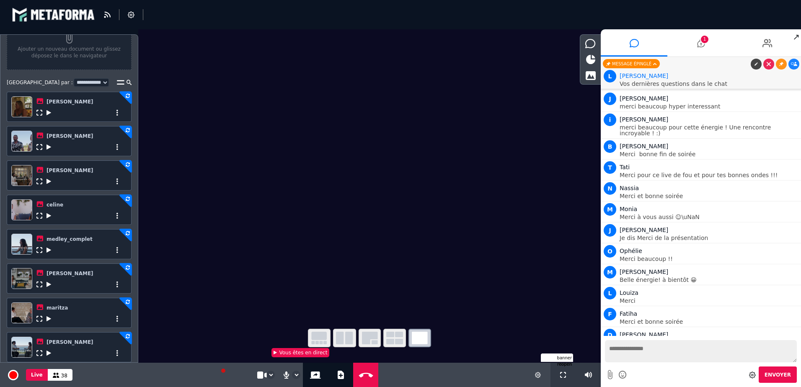
scroll to position [12876, 0]
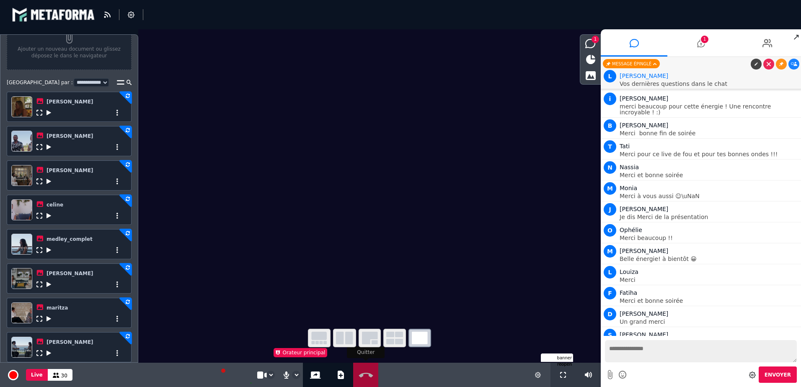
click at [368, 376] on icon at bounding box center [366, 375] width 18 height 6
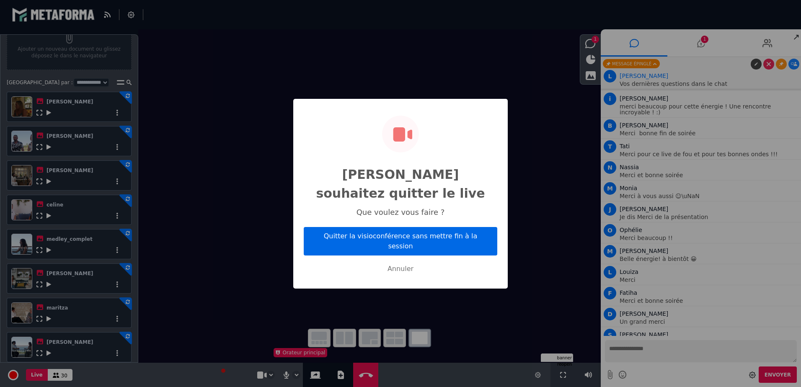
click at [366, 235] on button "Quitter la visioconférence sans mettre fin à la session" at bounding box center [401, 241] width 194 height 29
